Goal: Check status: Check status

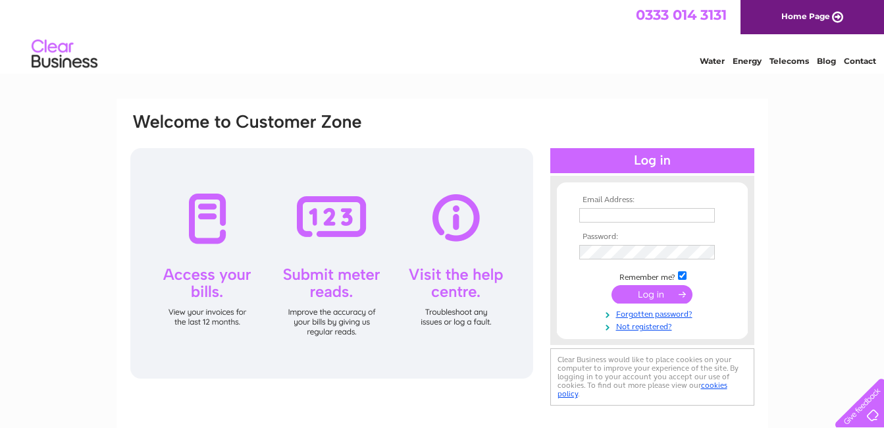
click at [594, 213] on input "text" at bounding box center [647, 215] width 136 height 14
type input "hartley-e@sky.com"
click at [651, 293] on input "submit" at bounding box center [651, 294] width 81 height 18
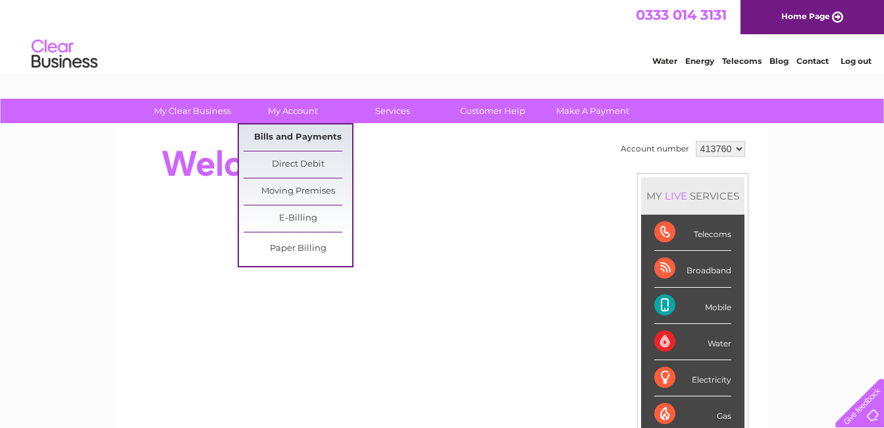
click at [296, 136] on link "Bills and Payments" at bounding box center [297, 137] width 109 height 26
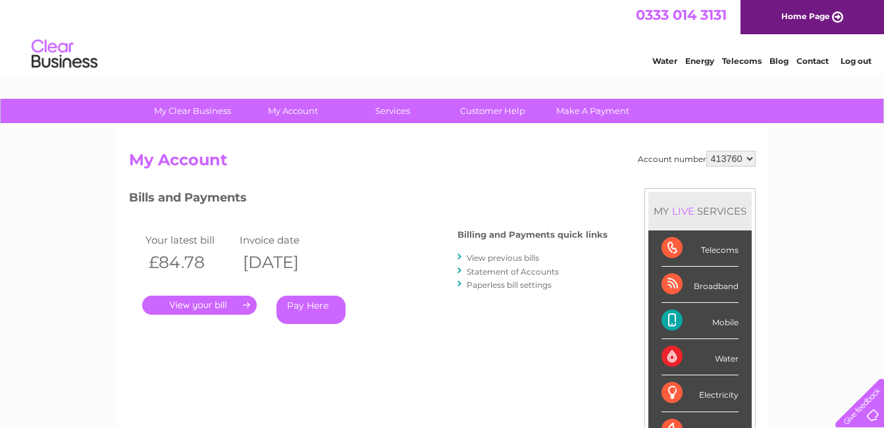
click at [198, 305] on link "." at bounding box center [199, 304] width 114 height 19
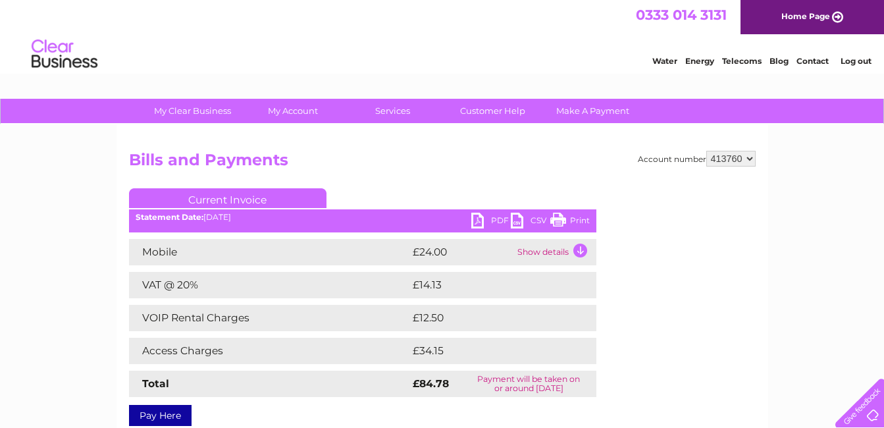
click at [579, 218] on link "Print" at bounding box center [569, 222] width 39 height 19
click at [849, 60] on link "Log out" at bounding box center [855, 61] width 31 height 10
